Goal: Task Accomplishment & Management: Manage account settings

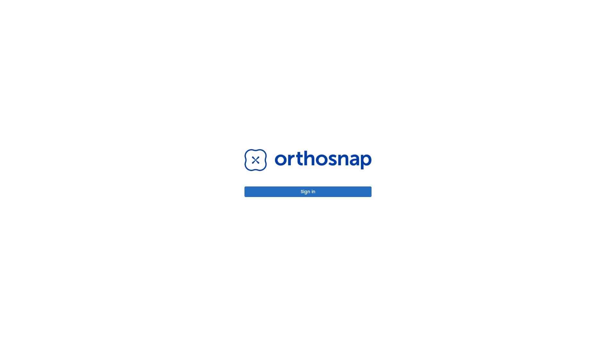
click at [308, 192] on button "Sign in" at bounding box center [307, 192] width 127 height 11
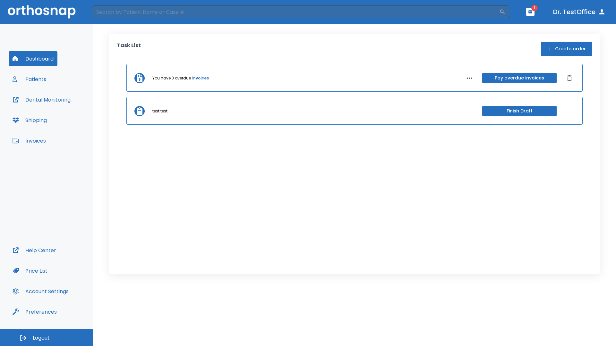
click at [46, 338] on span "Logout" at bounding box center [41, 338] width 17 height 7
